Goal: Task Accomplishment & Management: Manage account settings

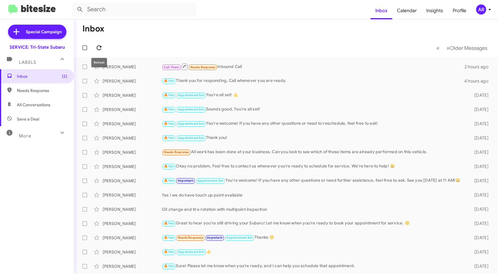
click at [99, 48] on icon at bounding box center [98, 47] width 7 height 7
click at [45, 89] on span "Needs Response" at bounding box center [42, 90] width 50 height 6
type input "in:needs-response"
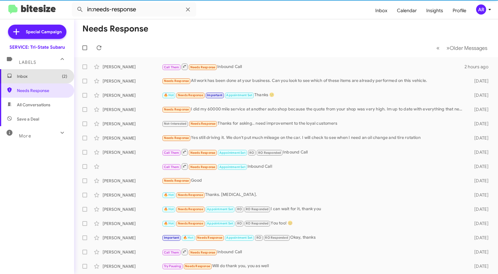
click at [51, 77] on span "Inbox (2)" at bounding box center [42, 76] width 50 height 6
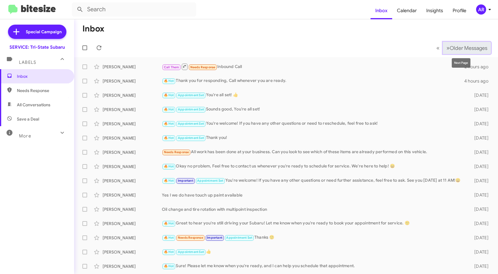
click at [460, 46] on span "Older Messages" at bounding box center [469, 48] width 38 height 7
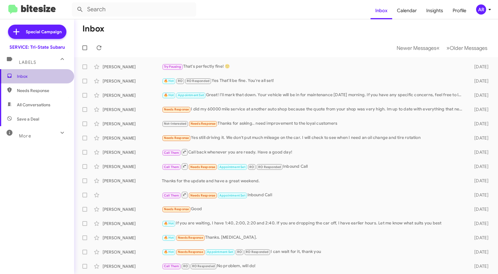
click at [40, 75] on span "Inbox" at bounding box center [42, 76] width 50 height 6
